Goal: Transaction & Acquisition: Book appointment/travel/reservation

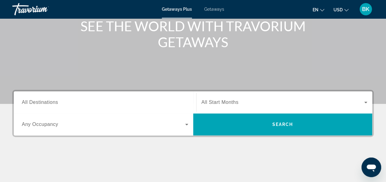
scroll to position [98, 0]
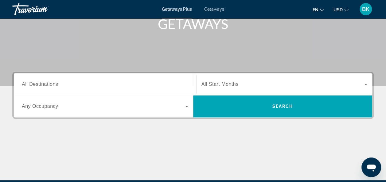
click at [238, 86] on span "All Start Months" at bounding box center [219, 84] width 37 height 5
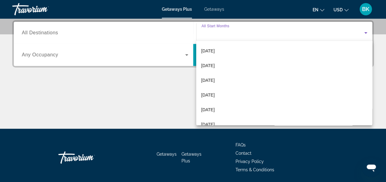
scroll to position [96, 0]
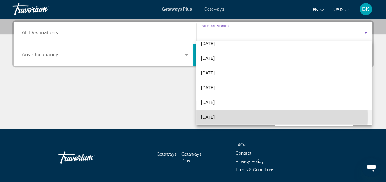
click at [235, 117] on mat-option "[DATE]" at bounding box center [284, 117] width 176 height 15
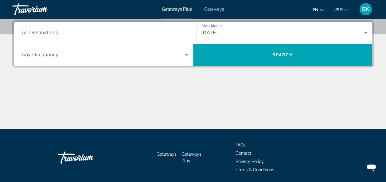
click at [53, 36] on input "Destination All Destinations" at bounding box center [105, 32] width 166 height 7
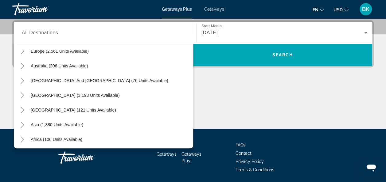
scroll to position [99, 0]
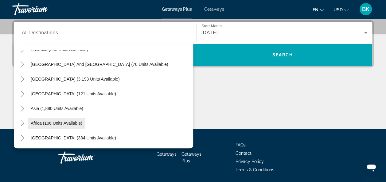
click at [61, 122] on span "Africa (106 units available)" at bounding box center [57, 123] width 52 height 5
type input "**********"
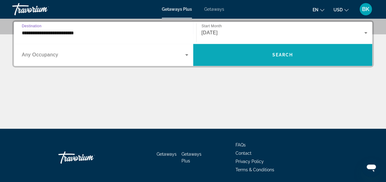
click at [204, 53] on span "Search widget" at bounding box center [282, 55] width 179 height 15
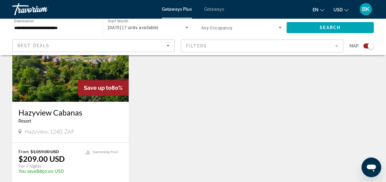
scroll to position [264, 0]
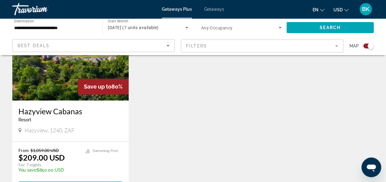
click at [79, 27] on input "**********" at bounding box center [54, 27] width 80 height 7
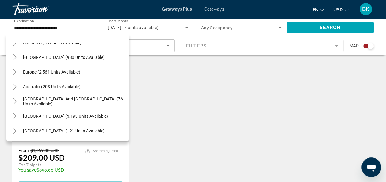
scroll to position [51, 0]
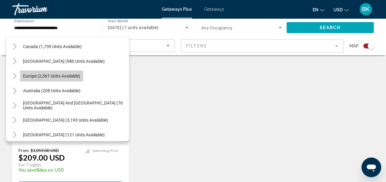
click at [65, 74] on span "Europe (2,561 units available)" at bounding box center [51, 76] width 57 height 5
type input "**********"
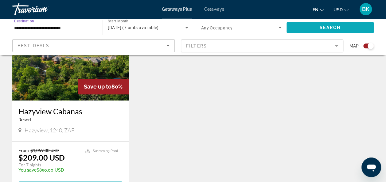
click at [315, 25] on span "Search widget" at bounding box center [329, 27] width 87 height 15
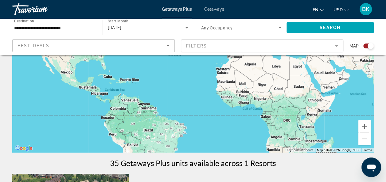
scroll to position [93, 0]
click at [206, 9] on span "Getaways" at bounding box center [214, 9] width 20 height 5
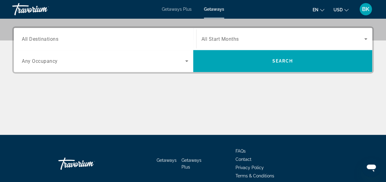
scroll to position [147, 0]
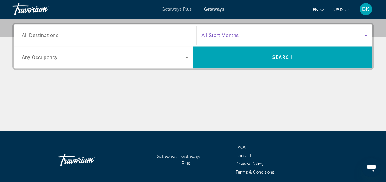
click at [240, 33] on span "Search widget" at bounding box center [282, 35] width 163 height 7
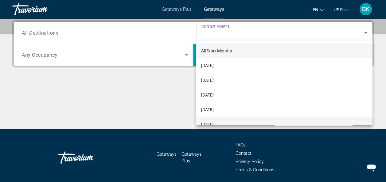
click at [366, 120] on mat-option "[DATE]" at bounding box center [284, 124] width 176 height 15
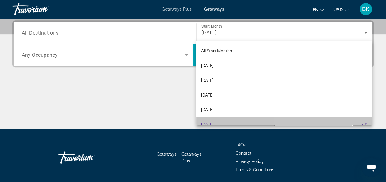
scroll to position [0, 0]
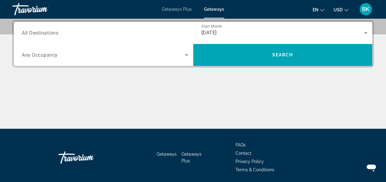
click at [329, 28] on div "[DATE]" at bounding box center [284, 32] width 166 height 17
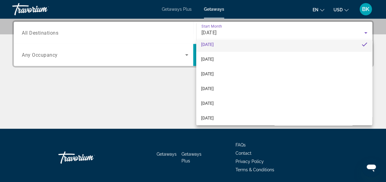
scroll to position [92, 0]
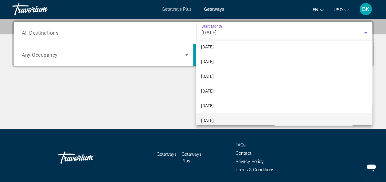
click at [225, 120] on mat-option "[DATE]" at bounding box center [284, 120] width 176 height 15
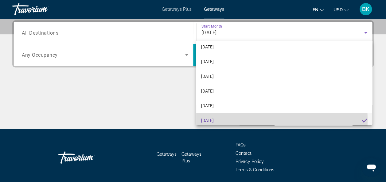
scroll to position [0, 0]
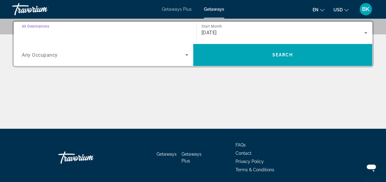
click at [153, 31] on input "Destination All Destinations" at bounding box center [105, 32] width 166 height 7
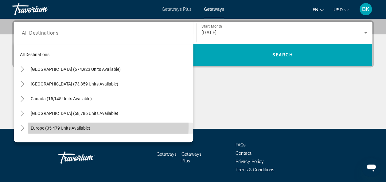
click at [56, 126] on span "Europe (35,479 units available)" at bounding box center [61, 128] width 60 height 5
type input "**********"
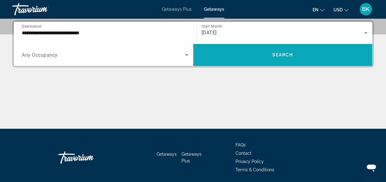
click at [246, 57] on span "Search widget" at bounding box center [282, 55] width 179 height 15
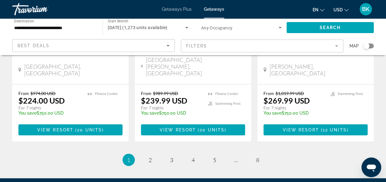
scroll to position [866, 0]
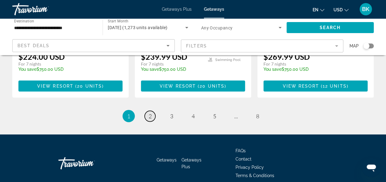
click at [152, 111] on link "page 2" at bounding box center [149, 116] width 11 height 11
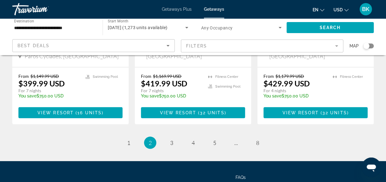
scroll to position [862, 0]
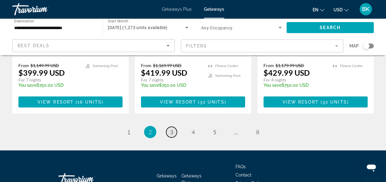
click at [170, 129] on span "3" at bounding box center [171, 132] width 3 height 7
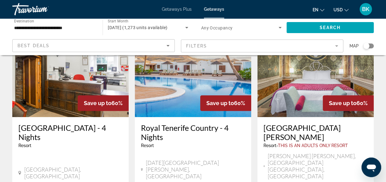
scroll to position [294, 0]
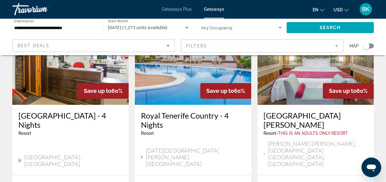
click at [302, 117] on h3 "[GEOGRAPHIC_DATA][PERSON_NAME]" at bounding box center [315, 120] width 104 height 18
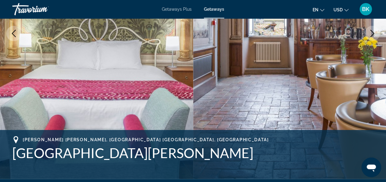
scroll to position [110, 0]
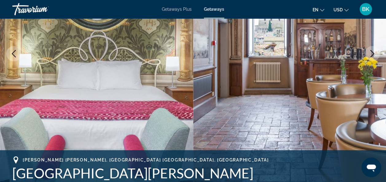
click at [206, 7] on span "Getaways" at bounding box center [214, 9] width 20 height 5
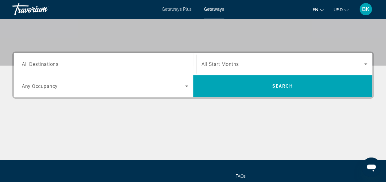
scroll to position [135, 0]
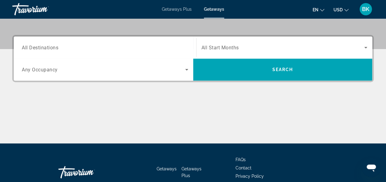
click at [210, 47] on span "All Start Months" at bounding box center [219, 48] width 37 height 6
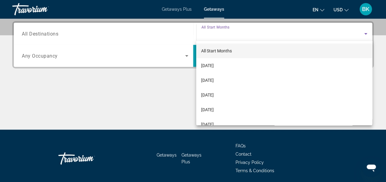
scroll to position [150, 0]
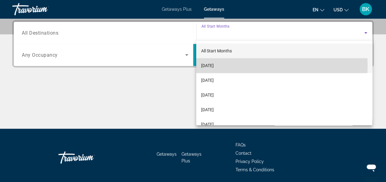
click at [213, 66] on span "[DATE]" at bounding box center [207, 65] width 13 height 7
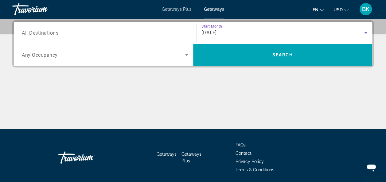
click at [158, 29] on input "Destination All Destinations" at bounding box center [105, 32] width 166 height 7
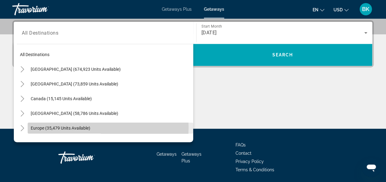
click at [66, 127] on span "Europe (35,479 units available)" at bounding box center [61, 128] width 60 height 5
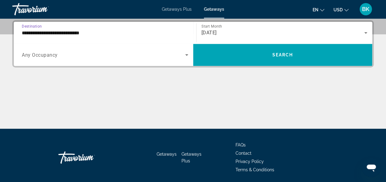
click at [73, 34] on input "**********" at bounding box center [105, 32] width 166 height 7
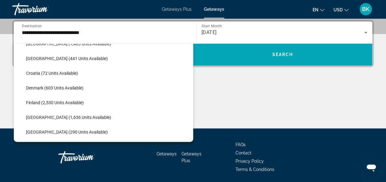
scroll to position [171, 0]
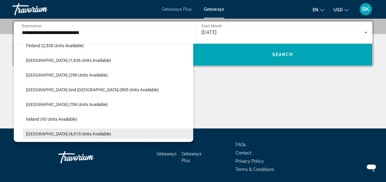
click at [39, 135] on span "[GEOGRAPHIC_DATA] (4,015 units available)" at bounding box center [68, 134] width 85 height 5
type input "**********"
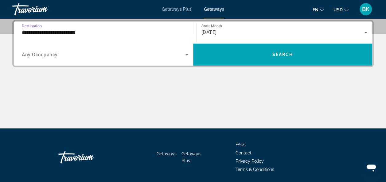
scroll to position [150, 0]
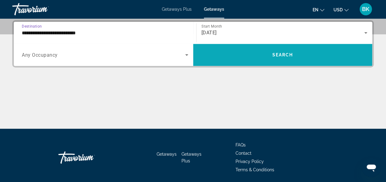
click at [282, 54] on span "Search" at bounding box center [282, 54] width 21 height 5
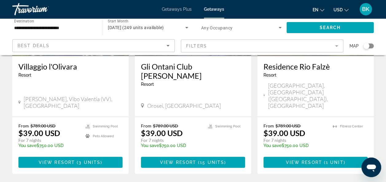
scroll to position [810, 0]
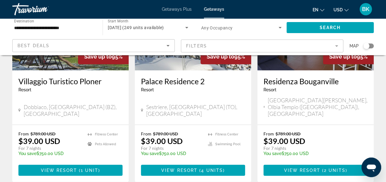
scroll to position [822, 0]
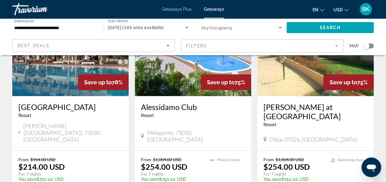
scroll to position [773, 0]
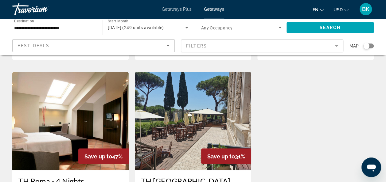
scroll to position [454, 0]
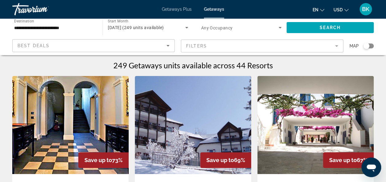
scroll to position [0, 0]
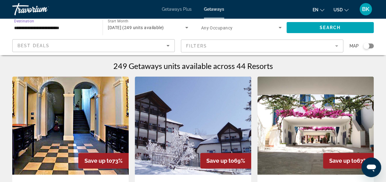
click at [63, 27] on input "**********" at bounding box center [54, 27] width 80 height 7
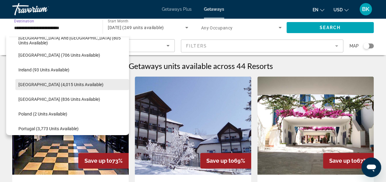
click at [39, 83] on span "[GEOGRAPHIC_DATA] (4,015 units available)" at bounding box center [60, 84] width 85 height 5
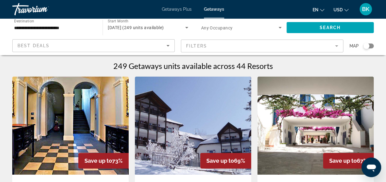
click at [198, 44] on mat-form-field "Filters" at bounding box center [262, 46] width 162 height 13
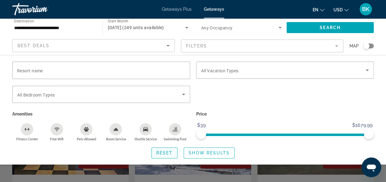
click at [163, 153] on span "Reset" at bounding box center [164, 153] width 17 height 5
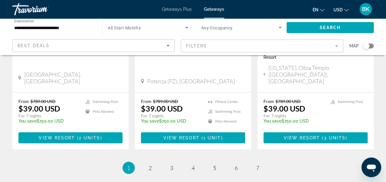
scroll to position [837, 0]
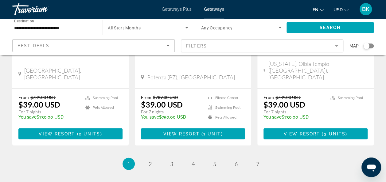
click at [219, 158] on li "page 5" at bounding box center [214, 164] width 12 height 12
click at [215, 161] on span "5" at bounding box center [214, 164] width 3 height 7
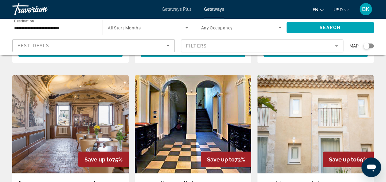
scroll to position [687, 0]
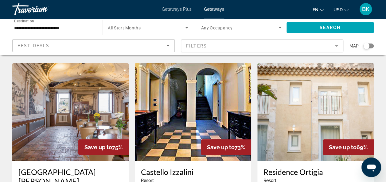
click at [59, 112] on img "Main content" at bounding box center [70, 112] width 116 height 98
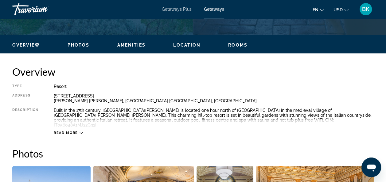
scroll to position [282, 0]
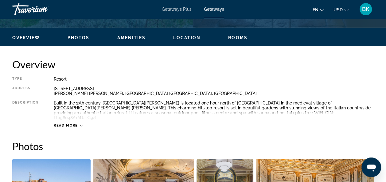
click at [58, 124] on span "Read more" at bounding box center [66, 126] width 24 height 4
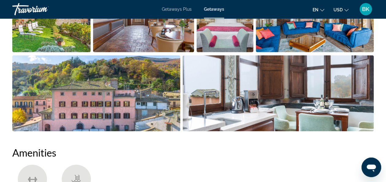
scroll to position [429, 0]
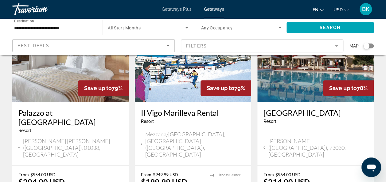
scroll to position [307, 0]
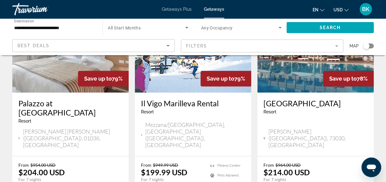
click at [296, 99] on h3 "[GEOGRAPHIC_DATA]" at bounding box center [315, 103] width 104 height 9
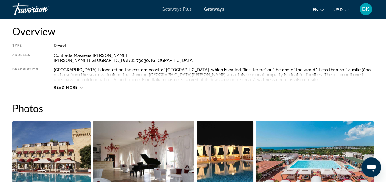
scroll to position [319, 0]
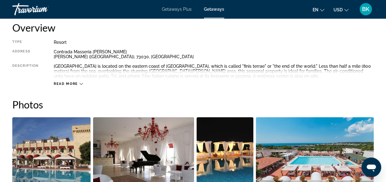
click at [68, 83] on span "Read more" at bounding box center [66, 84] width 24 height 4
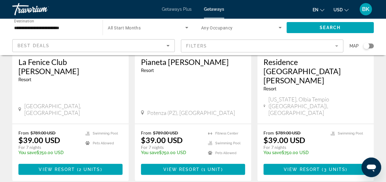
scroll to position [810, 0]
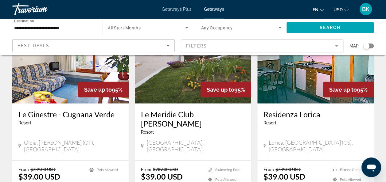
scroll to position [761, 0]
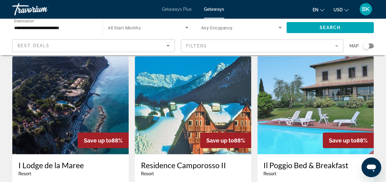
scroll to position [491, 0]
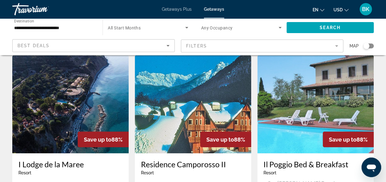
click at [43, 159] on h3 "I Lodge de la Maree" at bounding box center [70, 163] width 104 height 9
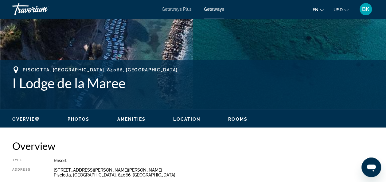
scroll to position [282, 0]
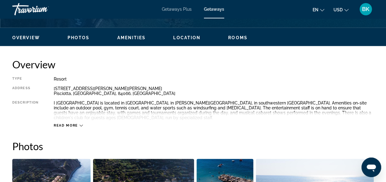
click at [73, 124] on span "Read more" at bounding box center [66, 126] width 24 height 4
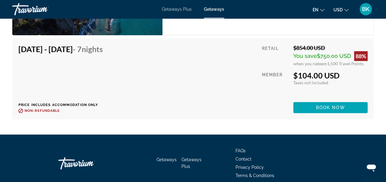
scroll to position [1227, 0]
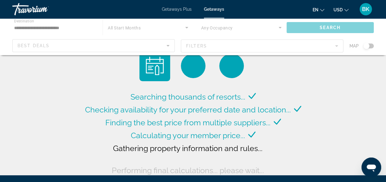
click at [50, 30] on div "Main content" at bounding box center [193, 36] width 386 height 37
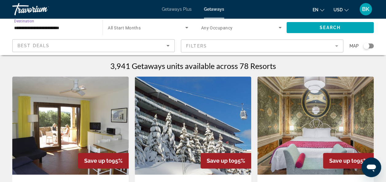
click at [44, 29] on input "**********" at bounding box center [54, 27] width 80 height 7
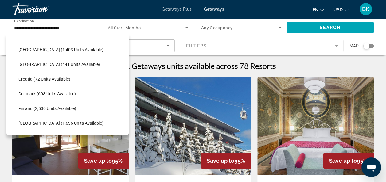
scroll to position [107, 0]
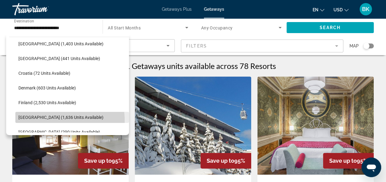
click at [65, 120] on span "Search widget" at bounding box center [71, 117] width 113 height 15
type input "**********"
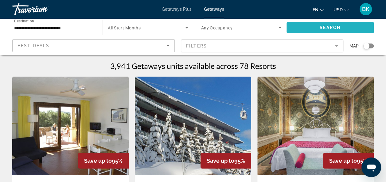
click at [328, 26] on span "Search" at bounding box center [329, 27] width 21 height 5
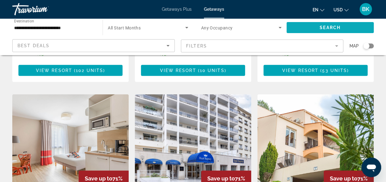
scroll to position [699, 0]
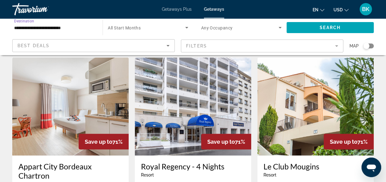
click at [68, 31] on input "**********" at bounding box center [54, 27] width 80 height 7
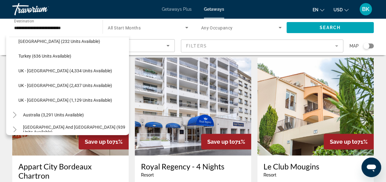
scroll to position [392, 0]
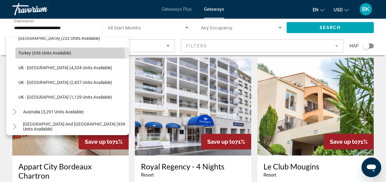
click at [60, 58] on span "Search widget" at bounding box center [71, 53] width 113 height 15
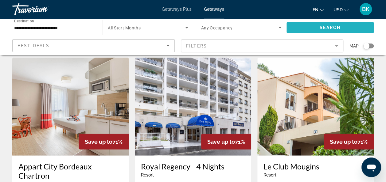
click at [332, 26] on span "Search" at bounding box center [329, 27] width 21 height 5
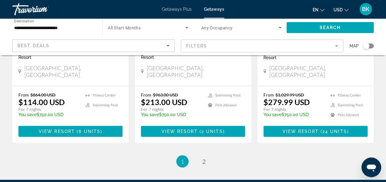
scroll to position [828, 0]
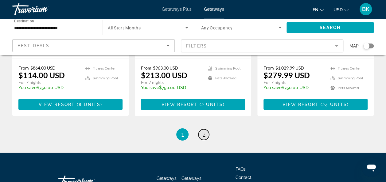
click at [207, 129] on link "page 2" at bounding box center [203, 134] width 11 height 11
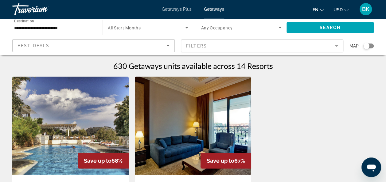
drag, startPoint x: 384, startPoint y: 76, endPoint x: 382, endPoint y: 98, distance: 22.7
click at [382, 98] on div "630 Getaways units available across 14 Resorts Save up to 68% [GEOGRAPHIC_DATA]…" at bounding box center [193, 182] width 386 height 243
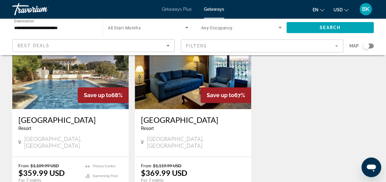
scroll to position [69, 0]
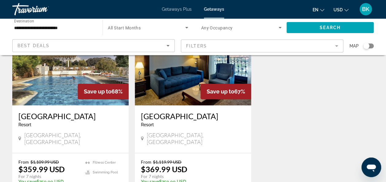
click at [84, 45] on div "Best Deals" at bounding box center [91, 45] width 149 height 7
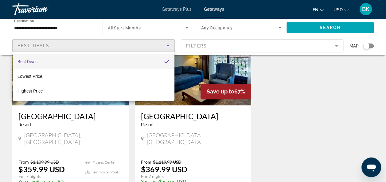
click at [58, 28] on div at bounding box center [193, 91] width 386 height 182
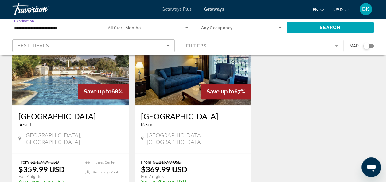
click at [58, 28] on input "**********" at bounding box center [54, 27] width 80 height 7
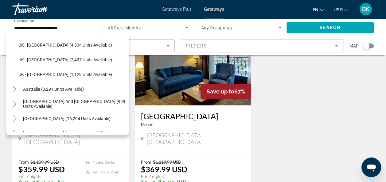
scroll to position [467, 0]
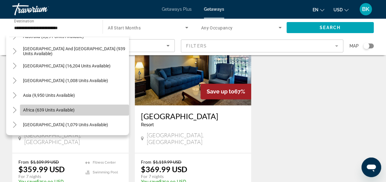
click at [80, 108] on span "Search widget" at bounding box center [74, 110] width 109 height 15
type input "**********"
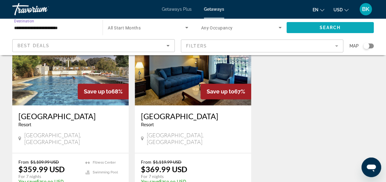
click at [303, 29] on span "Search widget" at bounding box center [329, 27] width 87 height 15
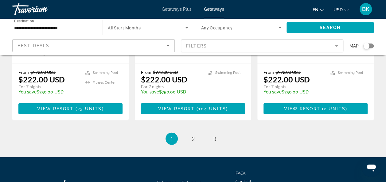
scroll to position [825, 0]
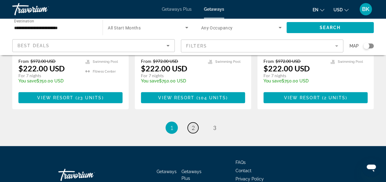
click at [195, 123] on link "page 2" at bounding box center [192, 128] width 11 height 11
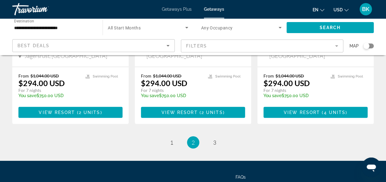
scroll to position [829, 0]
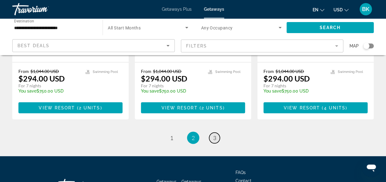
click at [213, 135] on span "3" at bounding box center [214, 138] width 3 height 7
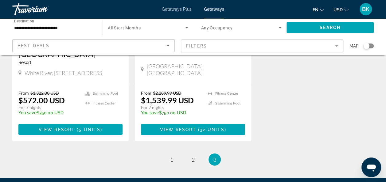
scroll to position [577, 0]
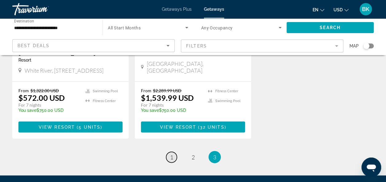
click at [174, 152] on link "page 1" at bounding box center [171, 157] width 11 height 11
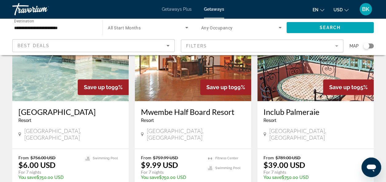
scroll to position [86, 0]
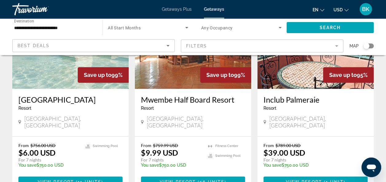
click at [308, 104] on div "Inclub [GEOGRAPHIC_DATA] - This is an adults only resort" at bounding box center [315, 105] width 104 height 20
click at [308, 96] on h3 "Inclub Palmeraie" at bounding box center [315, 99] width 104 height 9
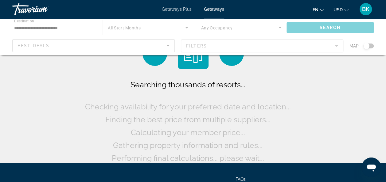
scroll to position [25, 0]
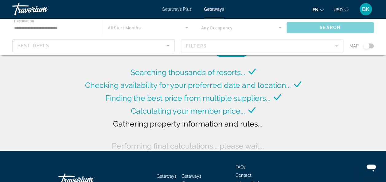
click at [53, 31] on div "Main content" at bounding box center [193, 36] width 386 height 37
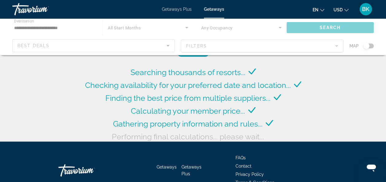
click at [54, 25] on div "Main content" at bounding box center [193, 36] width 386 height 37
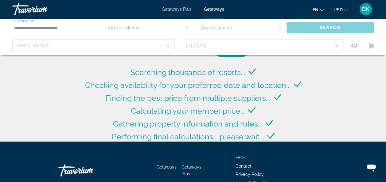
click at [53, 28] on div "Main content" at bounding box center [193, 36] width 386 height 37
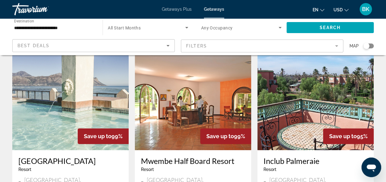
scroll to position [86, 0]
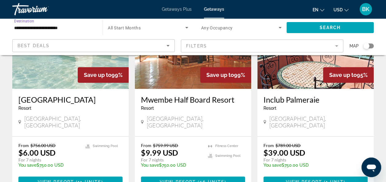
click at [53, 28] on input "**********" at bounding box center [54, 27] width 80 height 7
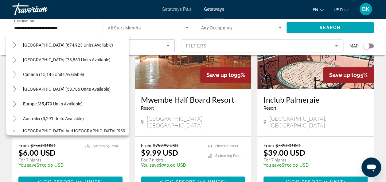
scroll to position [0, 0]
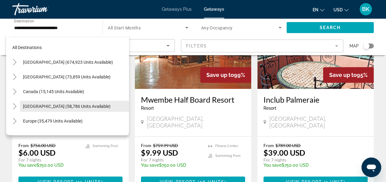
click at [61, 106] on span "[GEOGRAPHIC_DATA] (58,786 units available)" at bounding box center [66, 106] width 87 height 5
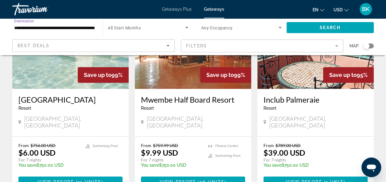
click at [68, 27] on input "**********" at bounding box center [54, 27] width 80 height 7
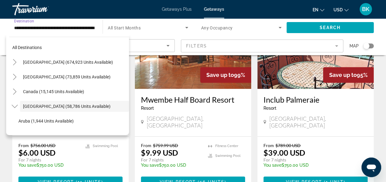
scroll to position [22, 0]
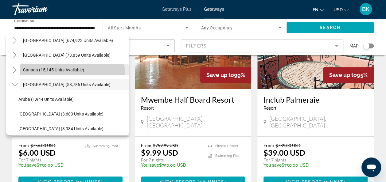
click at [64, 74] on span "Search widget" at bounding box center [74, 70] width 109 height 15
type input "**********"
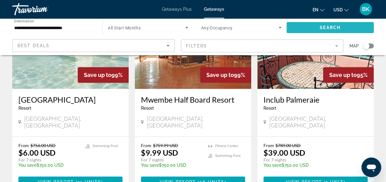
click at [328, 27] on span "Search" at bounding box center [329, 27] width 21 height 5
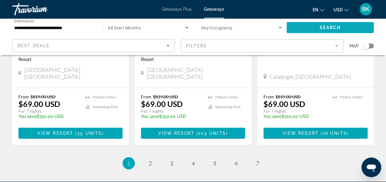
scroll to position [834, 0]
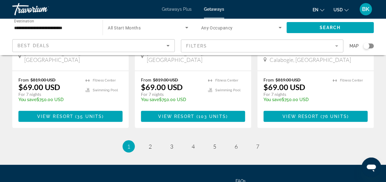
click at [36, 22] on div "**********" at bounding box center [54, 27] width 80 height 17
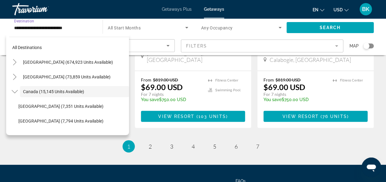
scroll to position [7, 0]
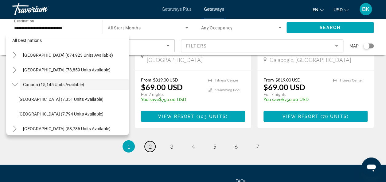
click at [149, 143] on span "2" at bounding box center [149, 146] width 3 height 7
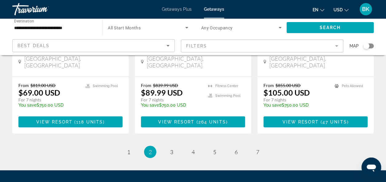
scroll to position [834, 0]
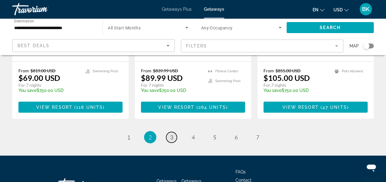
click at [176, 132] on link "page 3" at bounding box center [171, 137] width 11 height 11
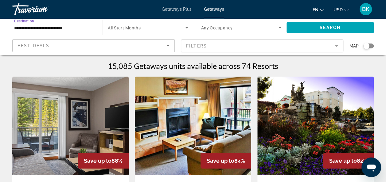
click at [40, 27] on input "**********" at bounding box center [54, 27] width 80 height 7
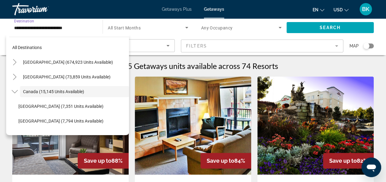
scroll to position [7, 0]
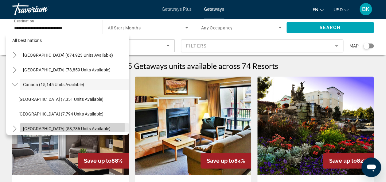
click at [42, 127] on span "[GEOGRAPHIC_DATA] (58,786 units available)" at bounding box center [66, 128] width 87 height 5
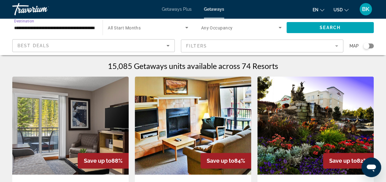
click at [173, 27] on span "Search widget" at bounding box center [146, 27] width 77 height 7
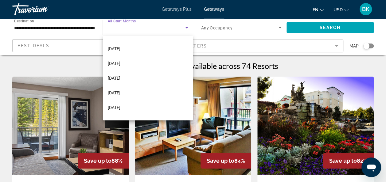
scroll to position [37, 0]
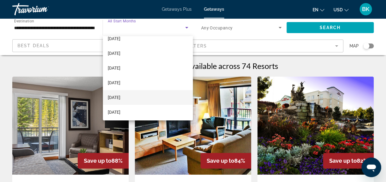
click at [120, 95] on span "[DATE]" at bounding box center [114, 97] width 13 height 7
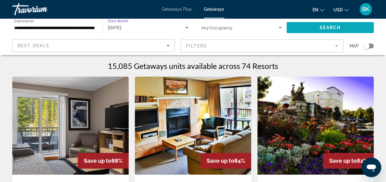
click at [340, 26] on span "Search" at bounding box center [329, 27] width 21 height 5
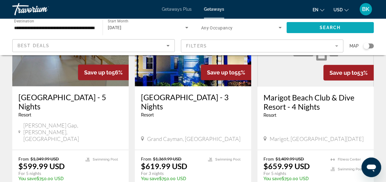
scroll to position [785, 0]
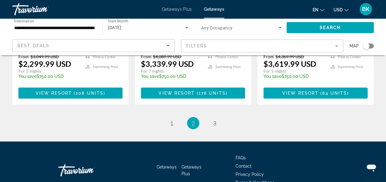
scroll to position [883, 0]
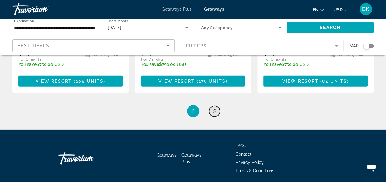
click at [218, 106] on link "page 3" at bounding box center [214, 111] width 11 height 11
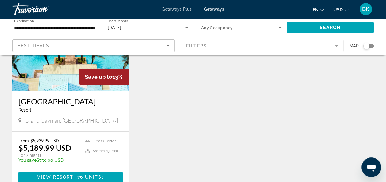
scroll to position [110, 0]
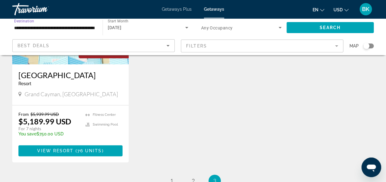
click at [56, 28] on input "**********" at bounding box center [54, 27] width 80 height 7
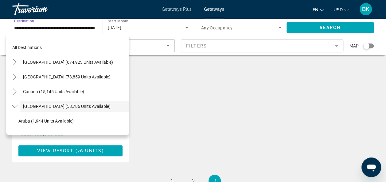
scroll to position [22, 0]
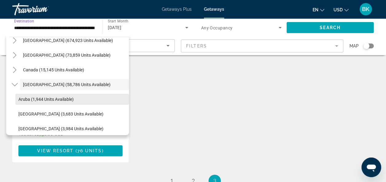
click at [45, 105] on span "Search widget" at bounding box center [71, 99] width 113 height 15
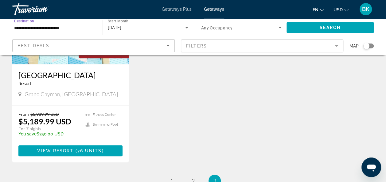
click at [134, 24] on div "[DATE]" at bounding box center [146, 27] width 77 height 7
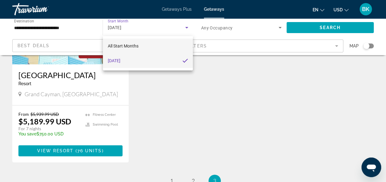
click at [131, 53] on mat-option "All Start Months" at bounding box center [148, 46] width 90 height 15
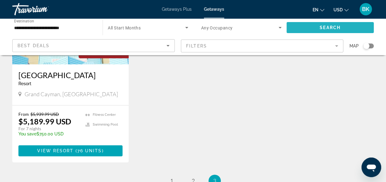
click at [351, 27] on span "Search widget" at bounding box center [329, 27] width 87 height 15
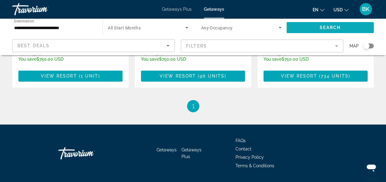
scroll to position [417, 0]
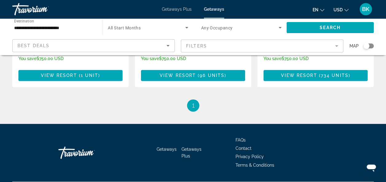
click at [36, 29] on input "**********" at bounding box center [54, 27] width 80 height 7
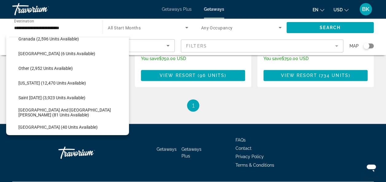
scroll to position [159, 0]
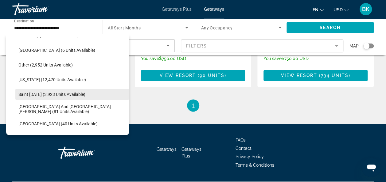
click at [49, 97] on span "Search widget" at bounding box center [71, 94] width 113 height 15
type input "**********"
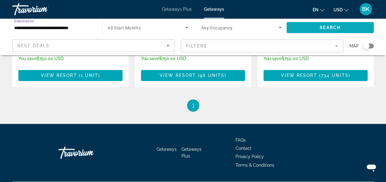
click at [328, 33] on span "Search widget" at bounding box center [329, 27] width 87 height 15
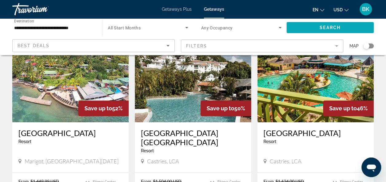
scroll to position [270, 0]
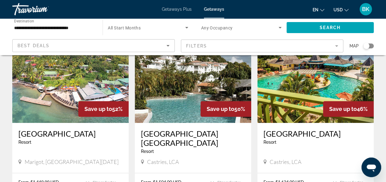
click at [26, 8] on div "Travorium" at bounding box center [42, 9] width 61 height 16
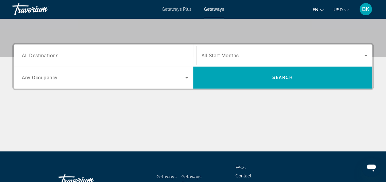
scroll to position [147, 0]
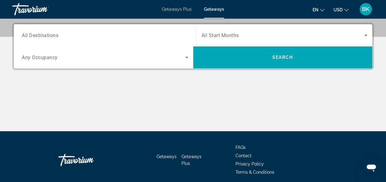
click at [26, 11] on div "Travorium" at bounding box center [42, 9] width 61 height 16
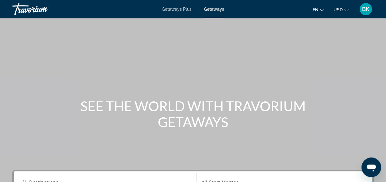
click at [25, 9] on div "Travorium" at bounding box center [42, 9] width 61 height 16
